Goal: Find specific page/section: Find specific page/section

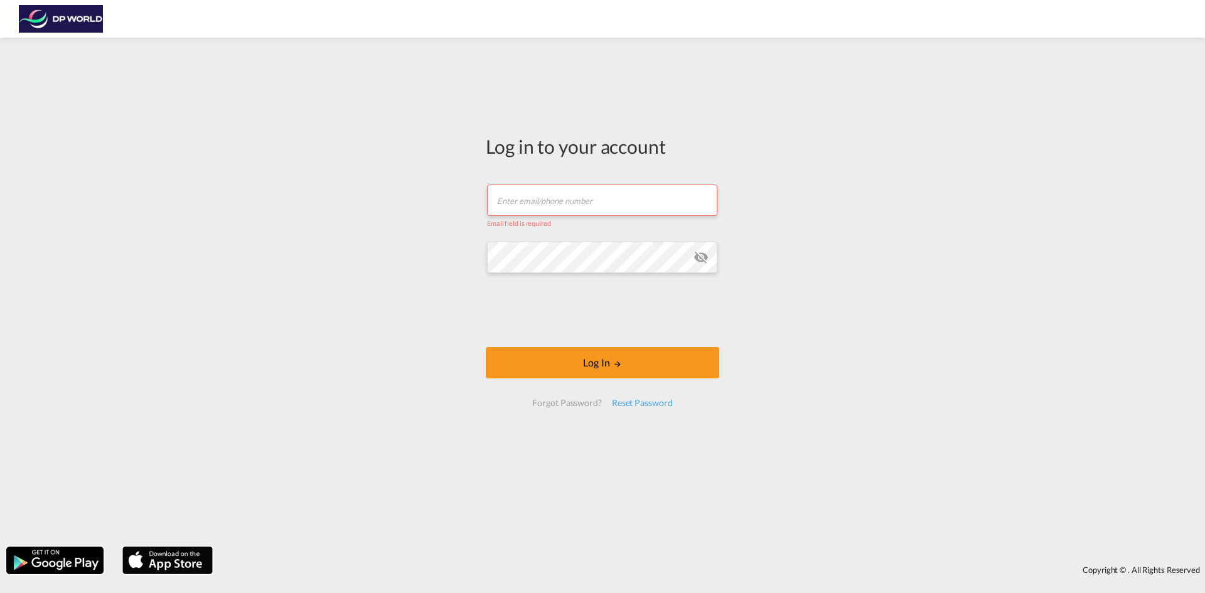
click at [521, 201] on input "text" at bounding box center [602, 199] width 230 height 31
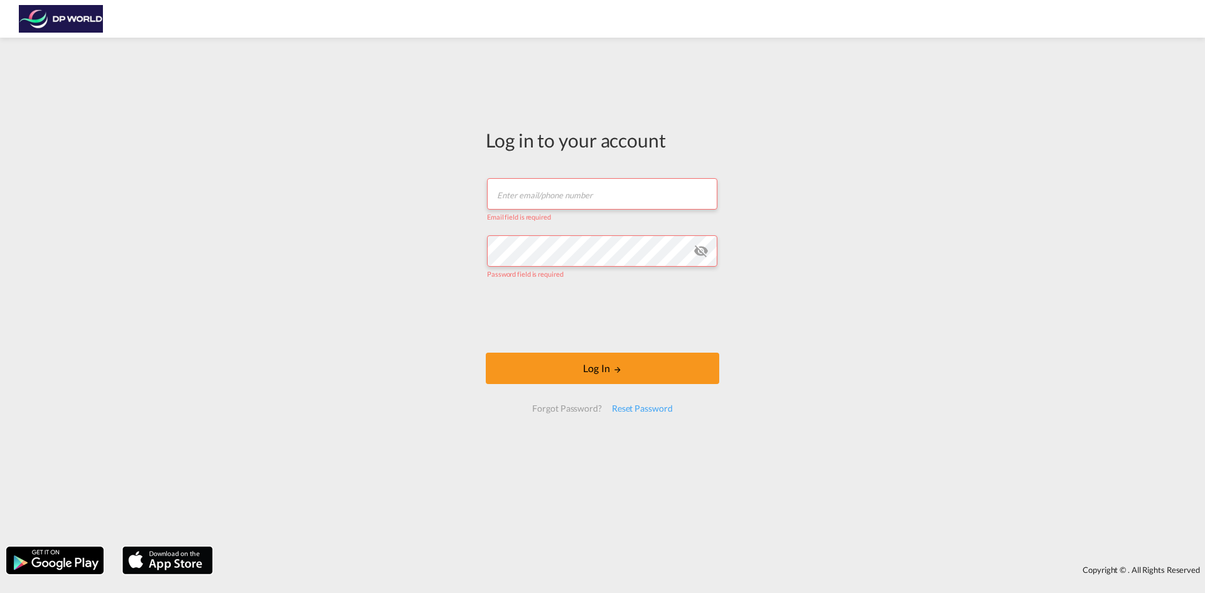
type input "[PERSON_NAME][EMAIL_ADDRESS][DOMAIN_NAME]"
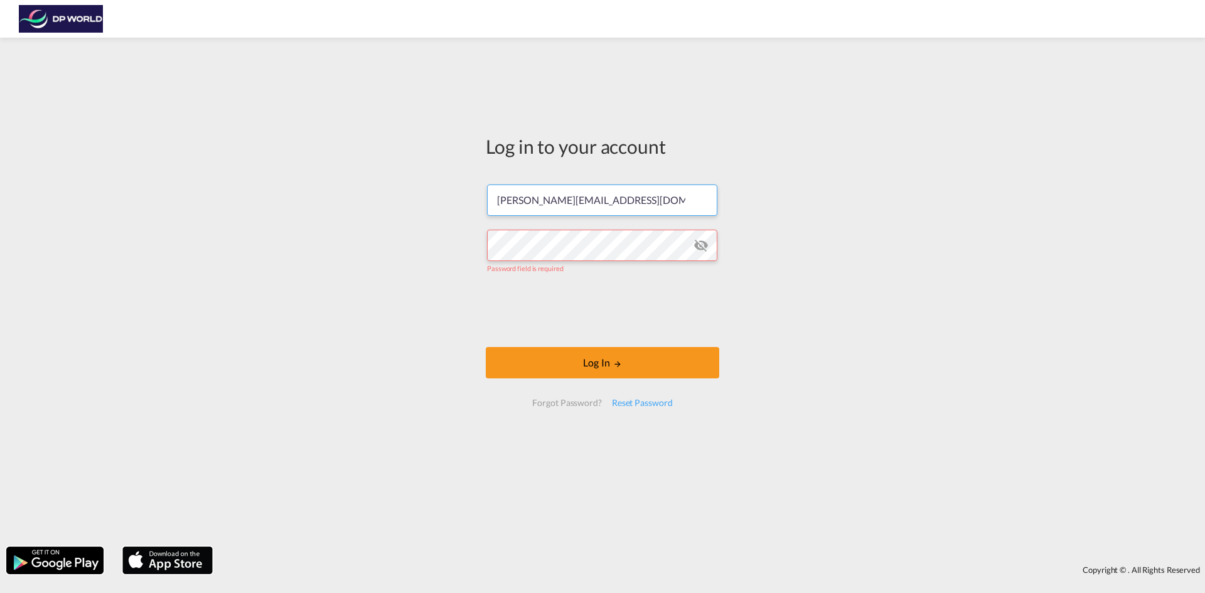
click at [552, 189] on input "[PERSON_NAME][EMAIL_ADDRESS][DOMAIN_NAME]" at bounding box center [602, 199] width 230 height 31
click at [622, 203] on input "[PERSON_NAME][EMAIL_ADDRESS][DOMAIN_NAME]" at bounding box center [602, 199] width 230 height 31
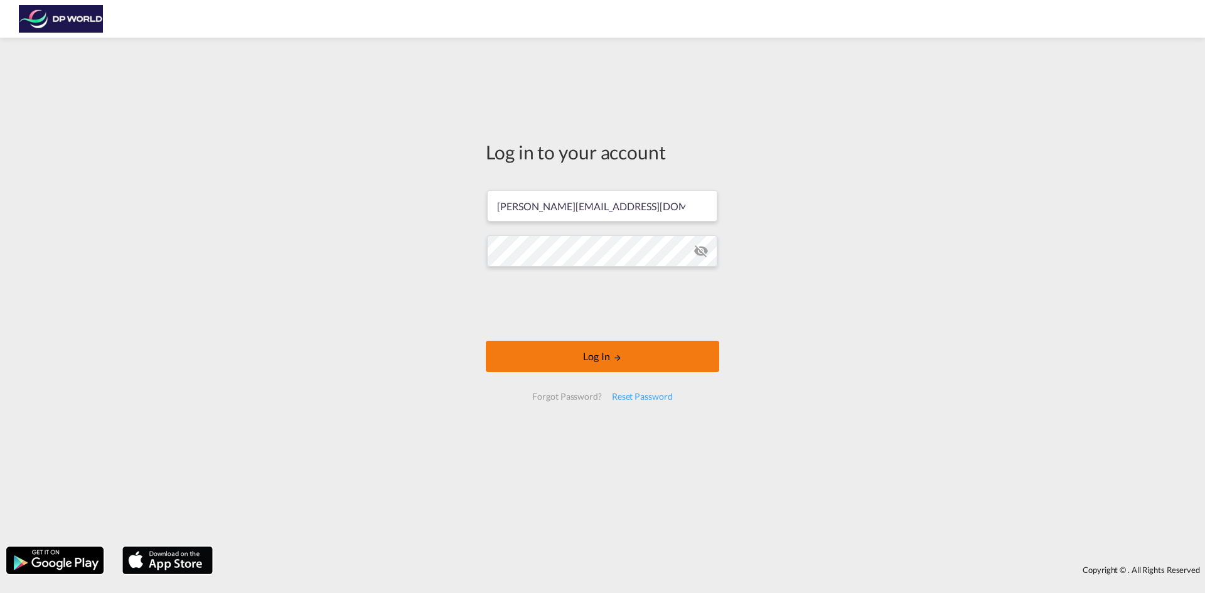
click at [600, 360] on button "Log In" at bounding box center [602, 356] width 233 height 31
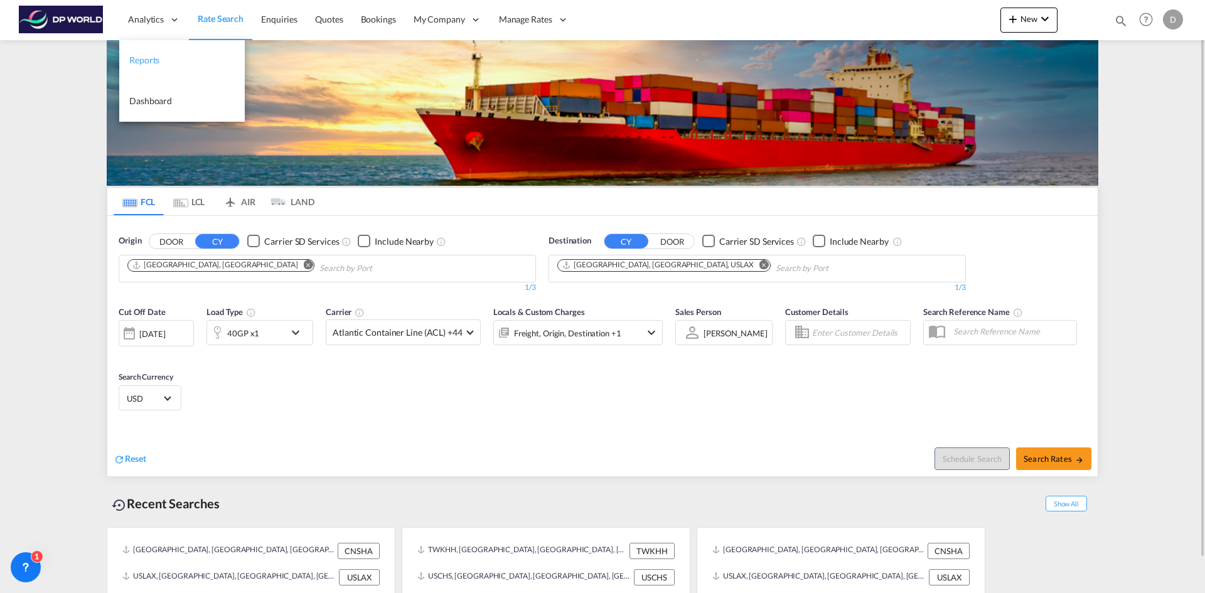
click at [157, 62] on span "Reports" at bounding box center [144, 60] width 30 height 11
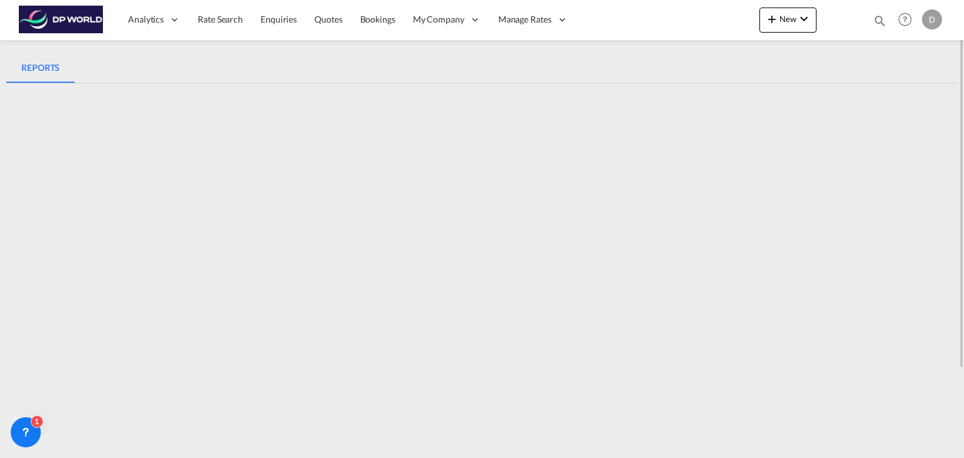
click at [415, 83] on iframe at bounding box center [481, 324] width 951 height 483
drag, startPoint x: 540, startPoint y: 405, endPoint x: 636, endPoint y: 63, distance: 354.5
click at [636, 63] on md-tabs-canvas "REPORTS REPORTS" at bounding box center [481, 68] width 951 height 30
